Goal: Transaction & Acquisition: Purchase product/service

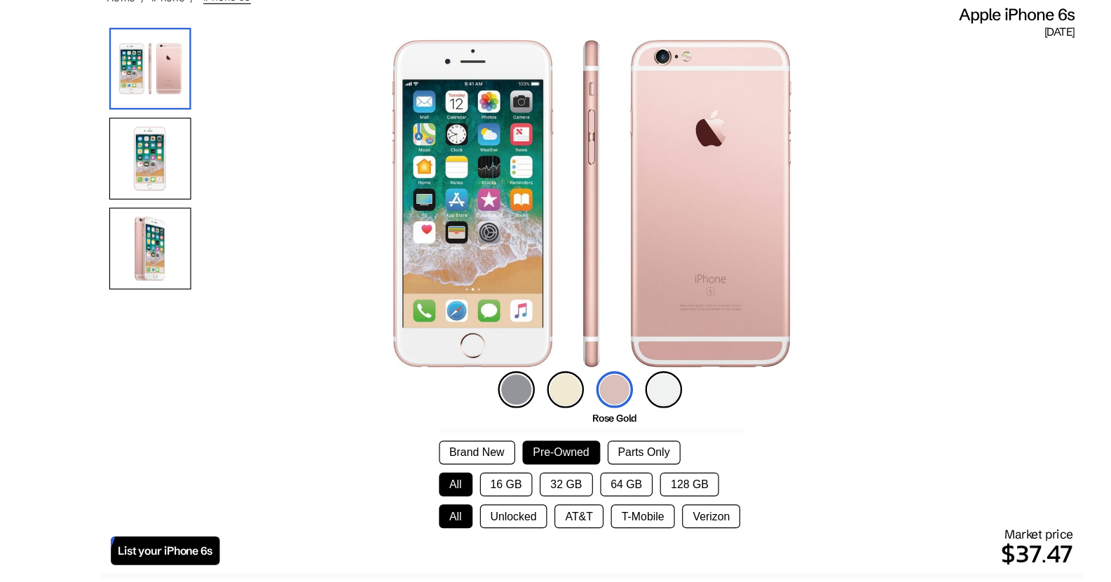
scroll to position [114, 0]
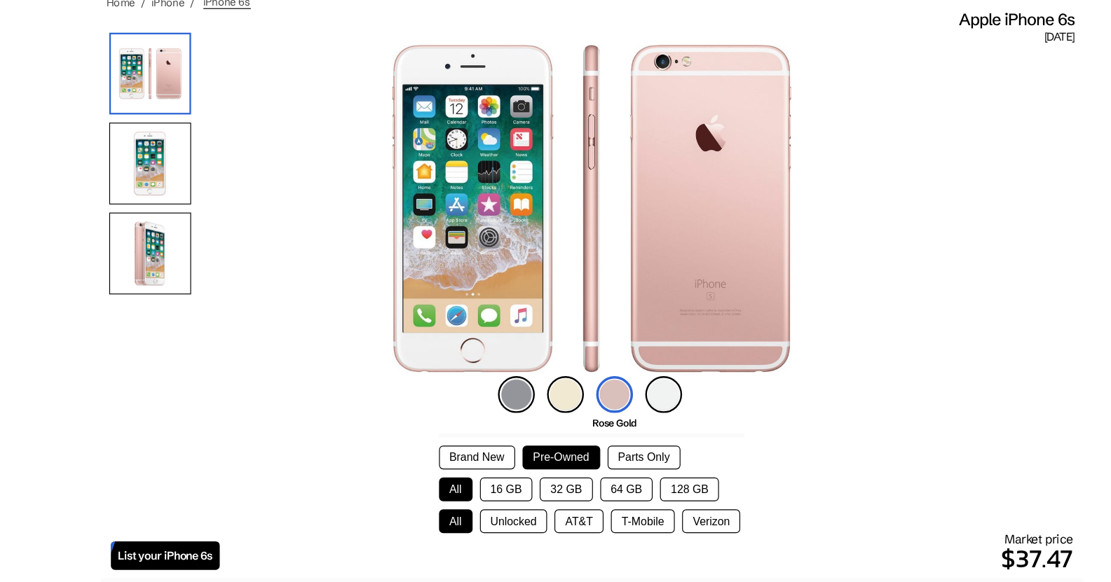
click at [209, 205] on img at bounding box center [177, 217] width 70 height 70
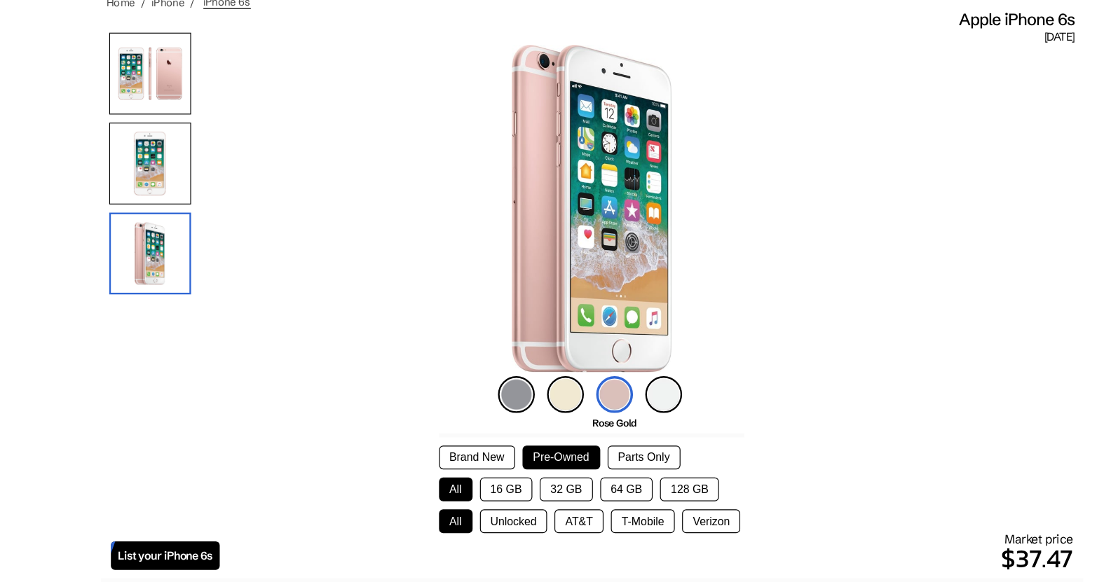
click at [182, 134] on img at bounding box center [177, 140] width 70 height 70
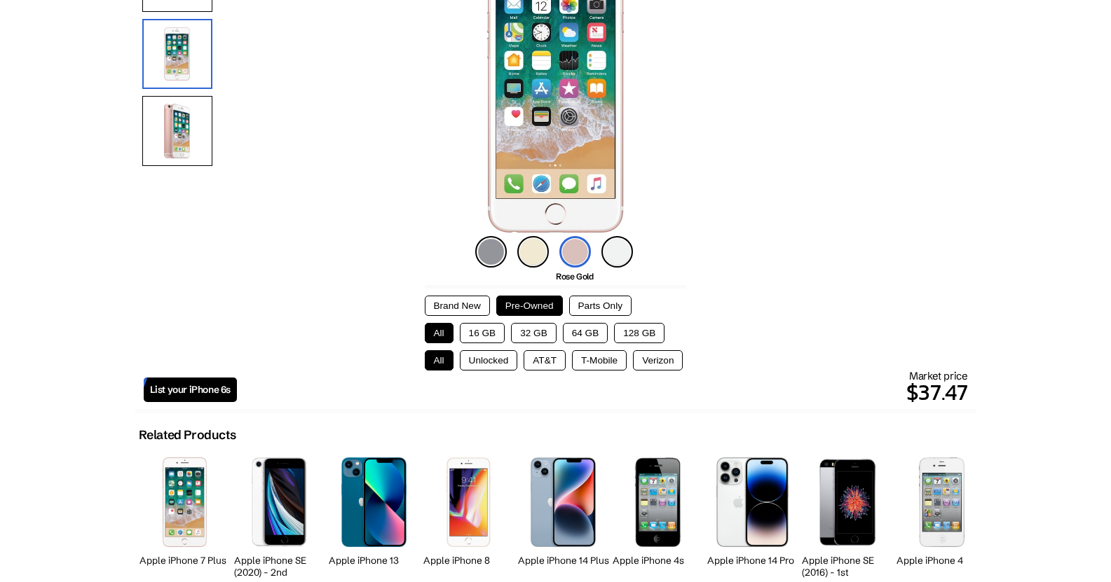
scroll to position [203, 0]
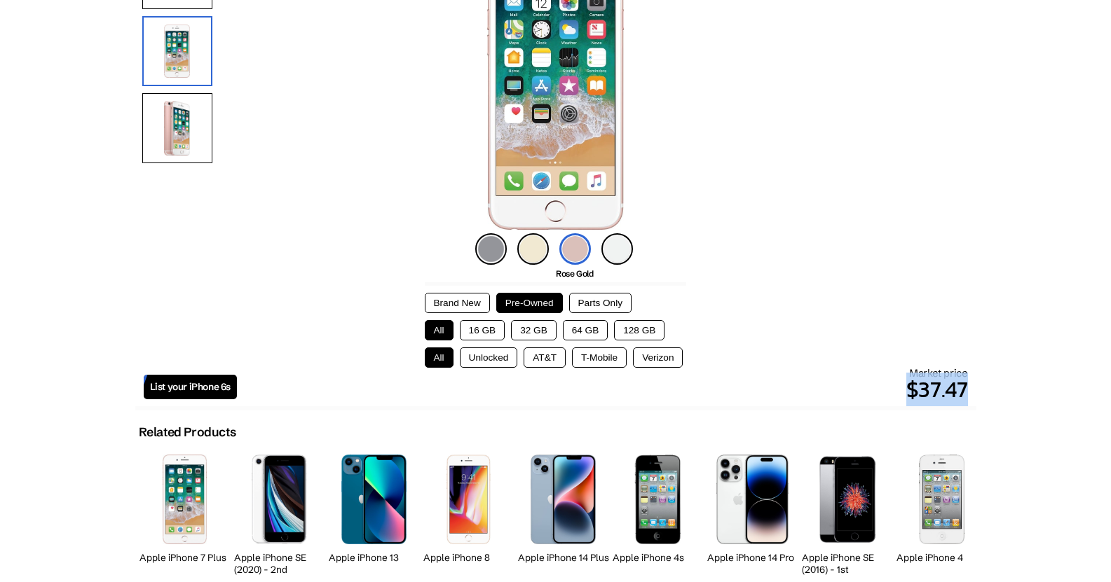
drag, startPoint x: 892, startPoint y: 377, endPoint x: 1024, endPoint y: 373, distance: 132.5
click at [1024, 373] on body "Introducing: Listings Marketplace on [DOMAIN_NAME] ✕ About News Sell Login Sign…" at bounding box center [555, 521] width 1111 height 1449
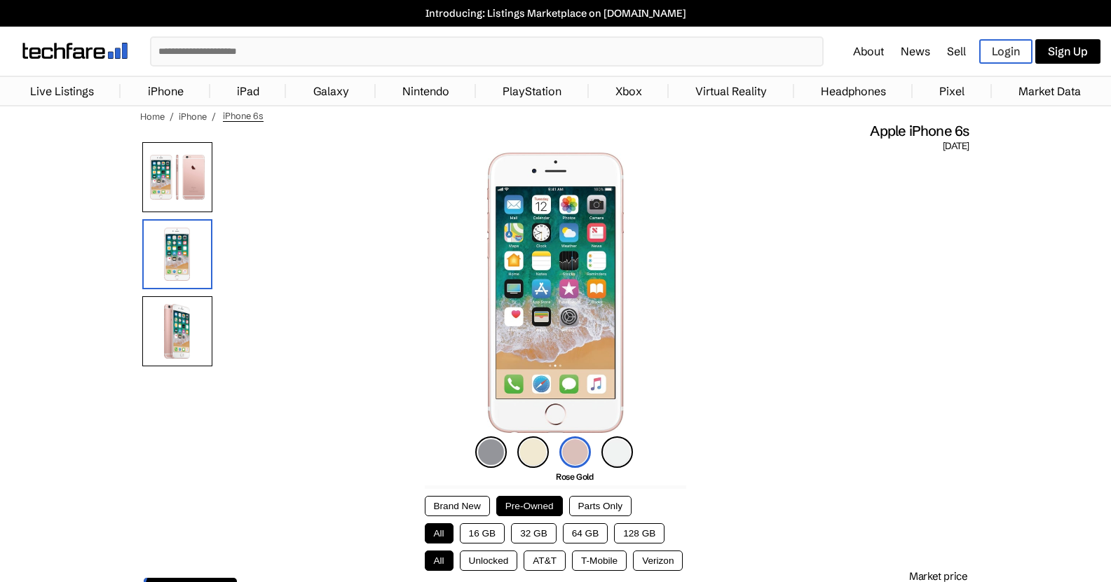
click at [572, 320] on img at bounding box center [555, 293] width 137 height 280
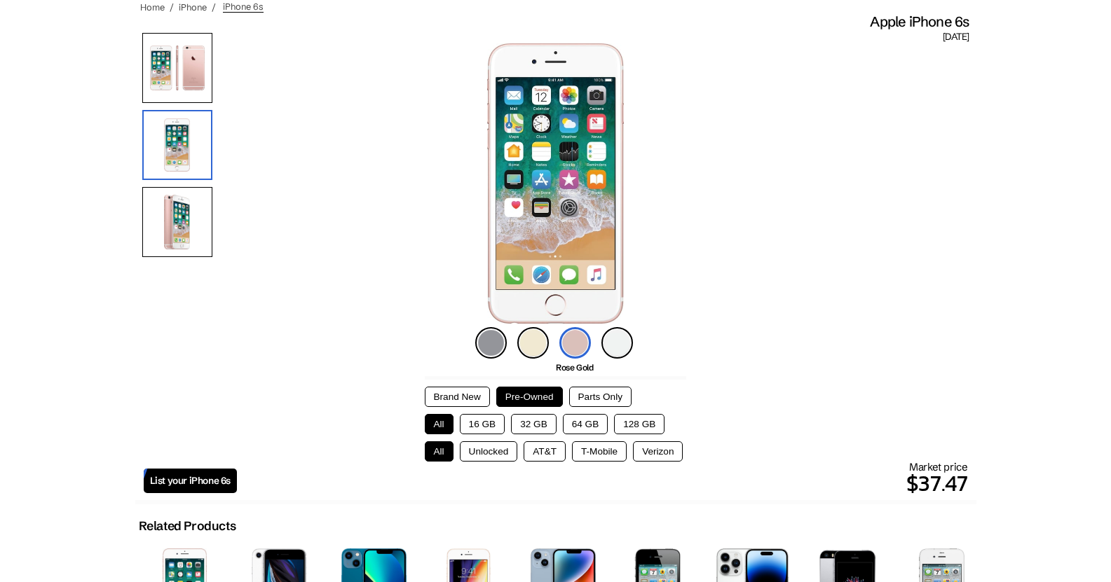
scroll to position [111, 0]
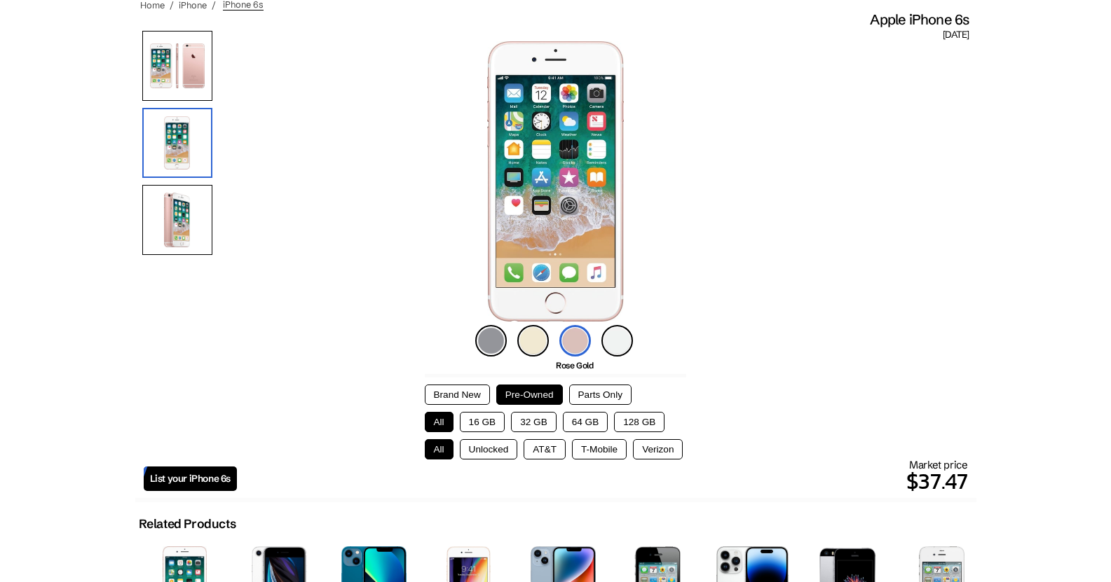
click at [455, 390] on button "Brand New" at bounding box center [457, 395] width 65 height 20
click at [523, 385] on button "Pre-Owned" at bounding box center [529, 395] width 67 height 20
click at [573, 385] on button "Parts Only" at bounding box center [600, 395] width 62 height 20
click at [441, 385] on button "Brand New" at bounding box center [457, 395] width 65 height 20
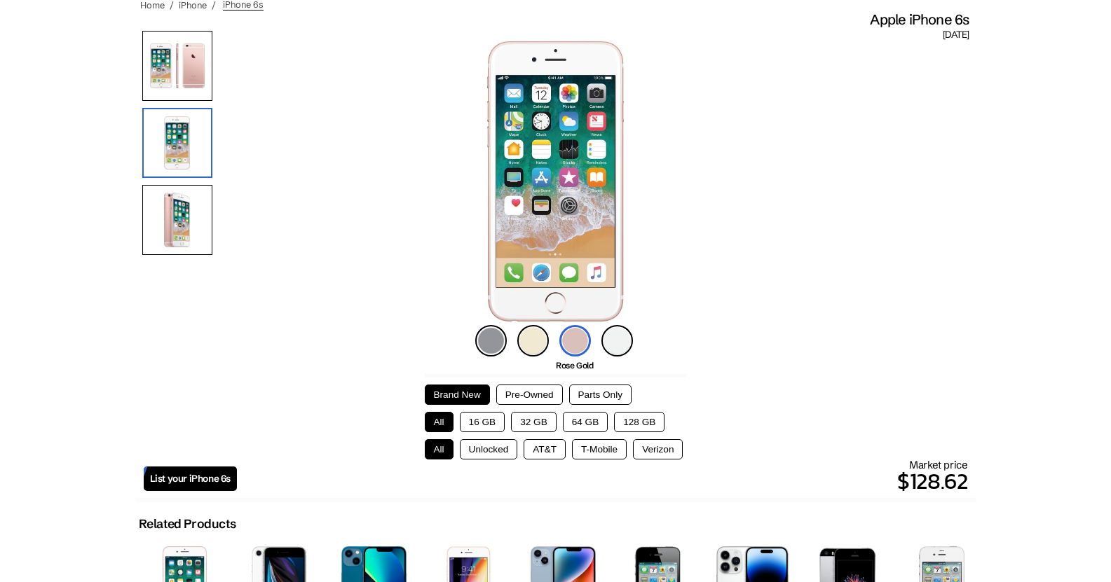
click at [632, 418] on button "128 GB" at bounding box center [639, 422] width 50 height 20
click at [440, 422] on button "All" at bounding box center [439, 422] width 29 height 20
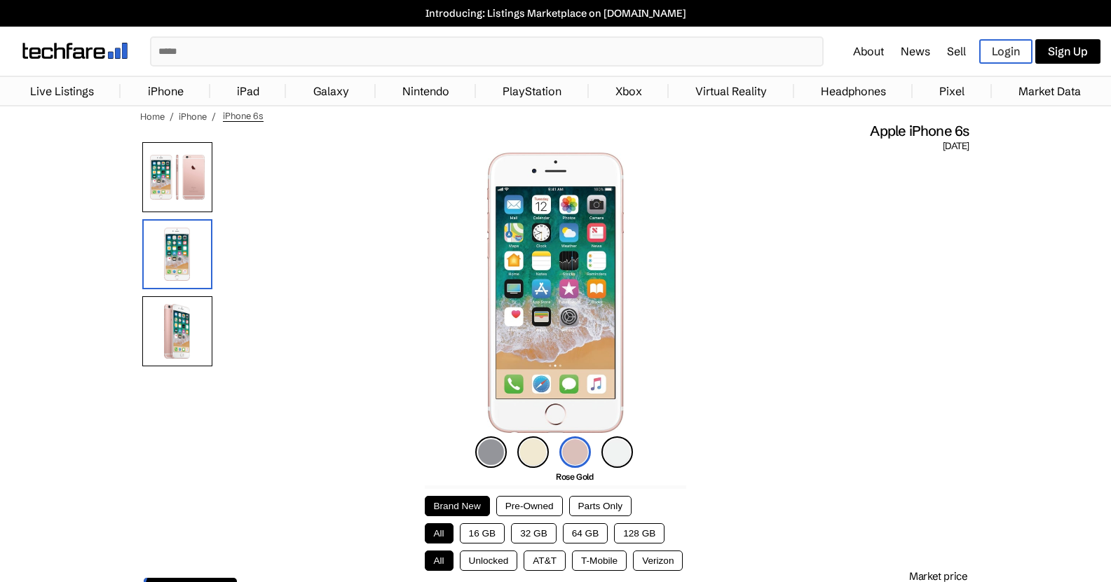
click at [559, 341] on img at bounding box center [555, 293] width 137 height 280
